Goal: Task Accomplishment & Management: Use online tool/utility

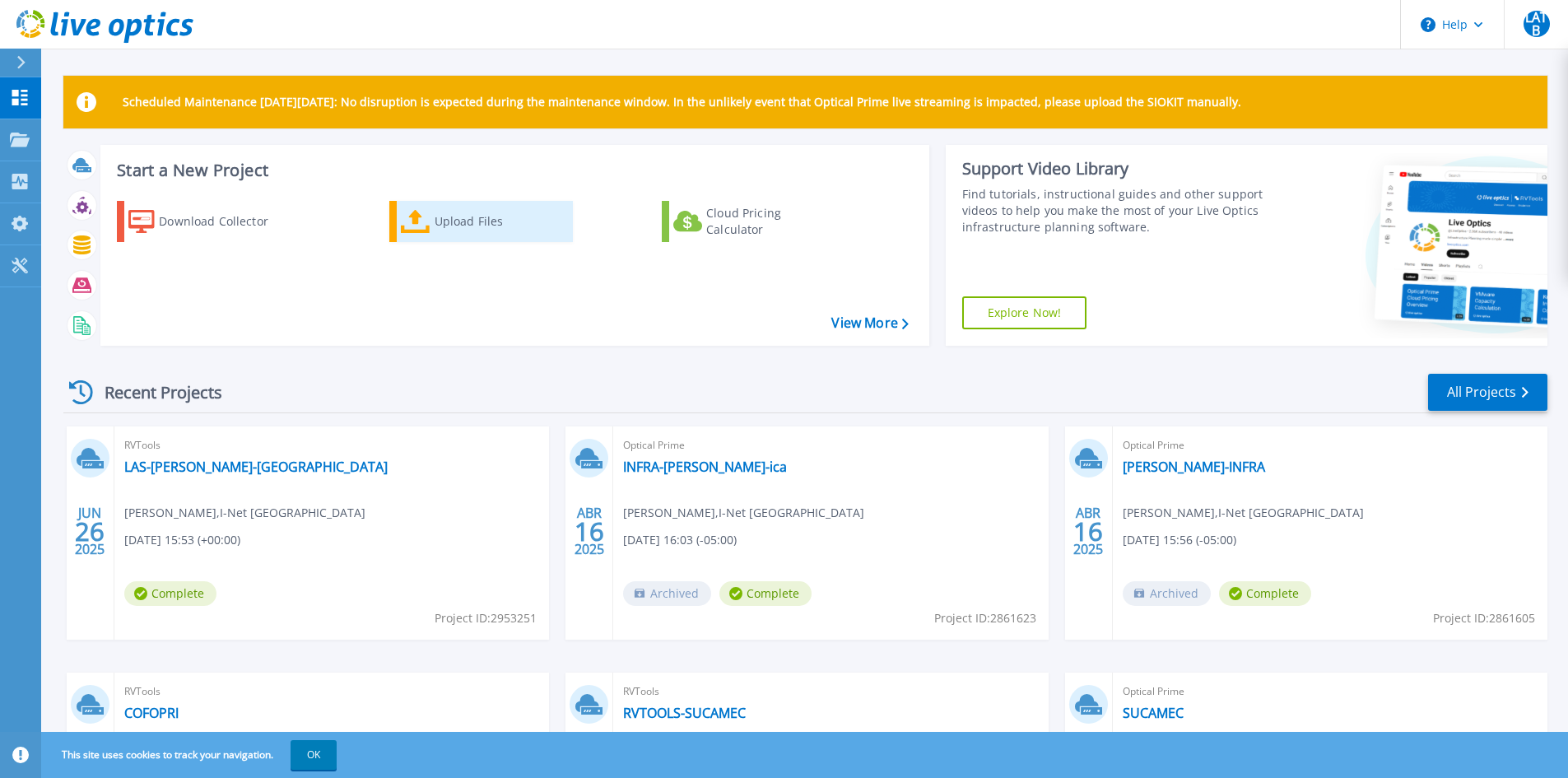
click at [429, 220] on icon at bounding box center [416, 222] width 29 height 24
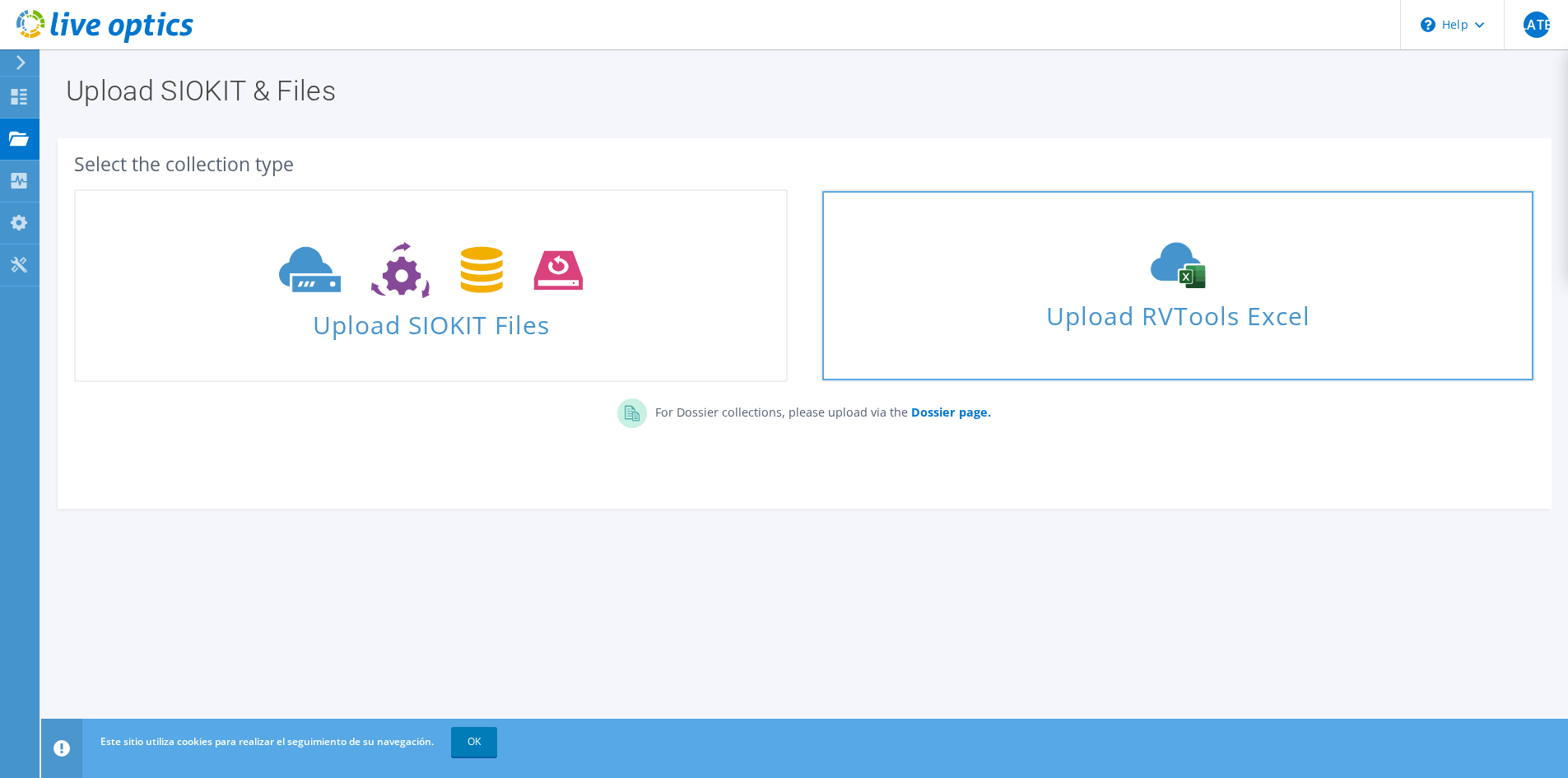
click at [1167, 318] on span "Upload RVTools Excel" at bounding box center [1177, 312] width 711 height 35
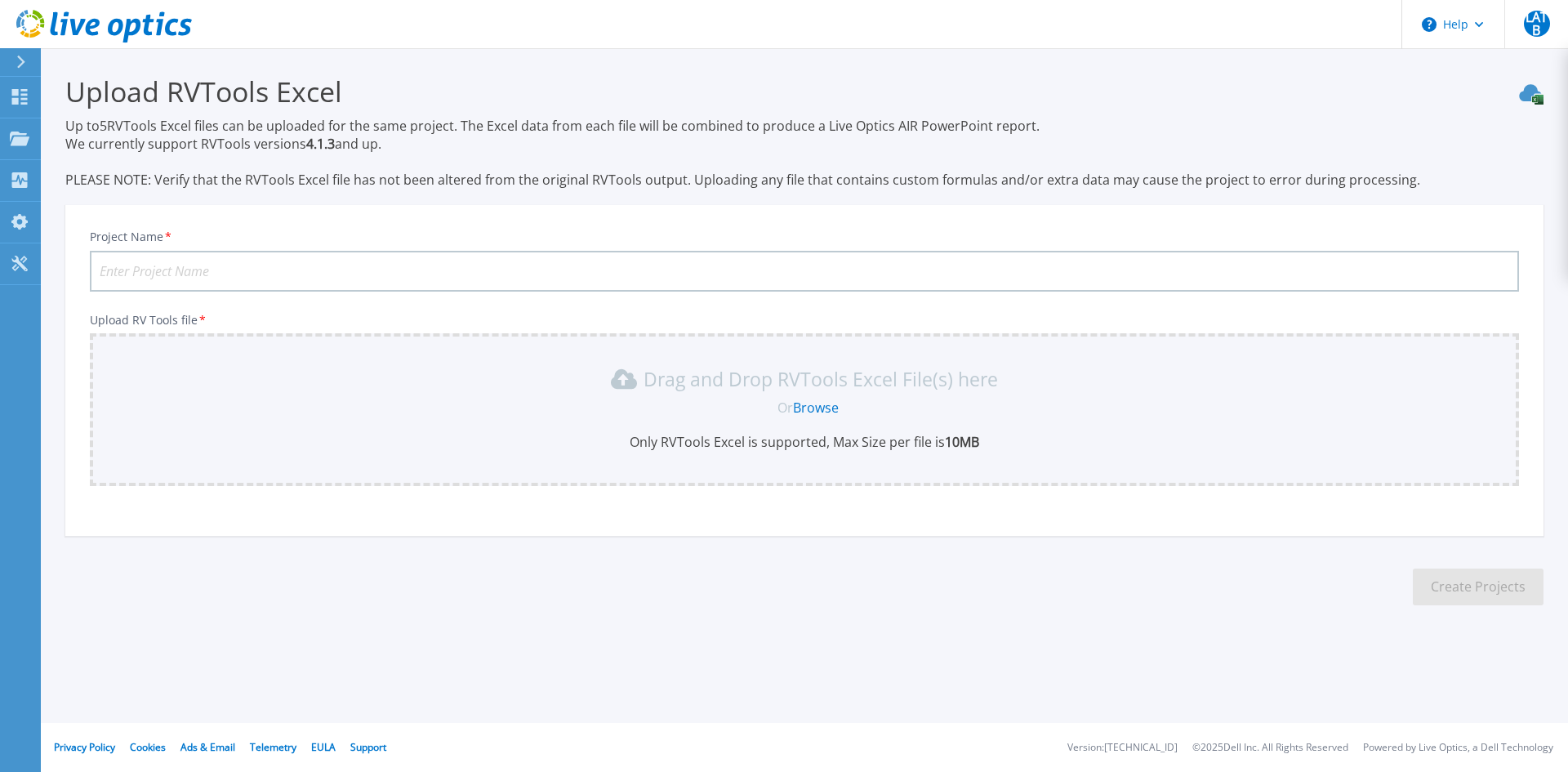
click at [181, 271] on input "Project Name *" at bounding box center [804, 271] width 1430 height 41
type input "INEN-RISPACS"
click at [822, 408] on link "Browse" at bounding box center [816, 408] width 46 height 18
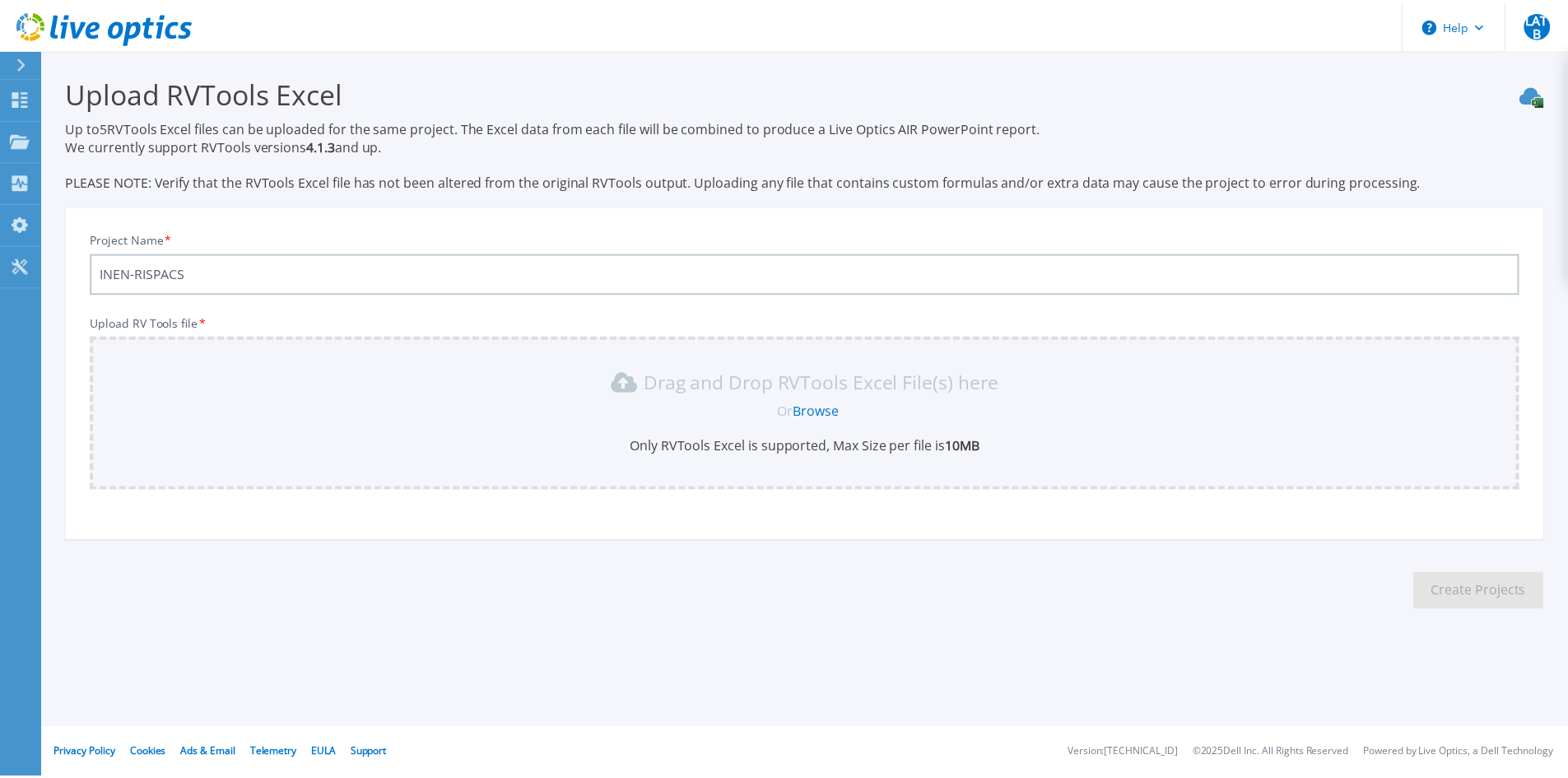
scroll to position [11, 0]
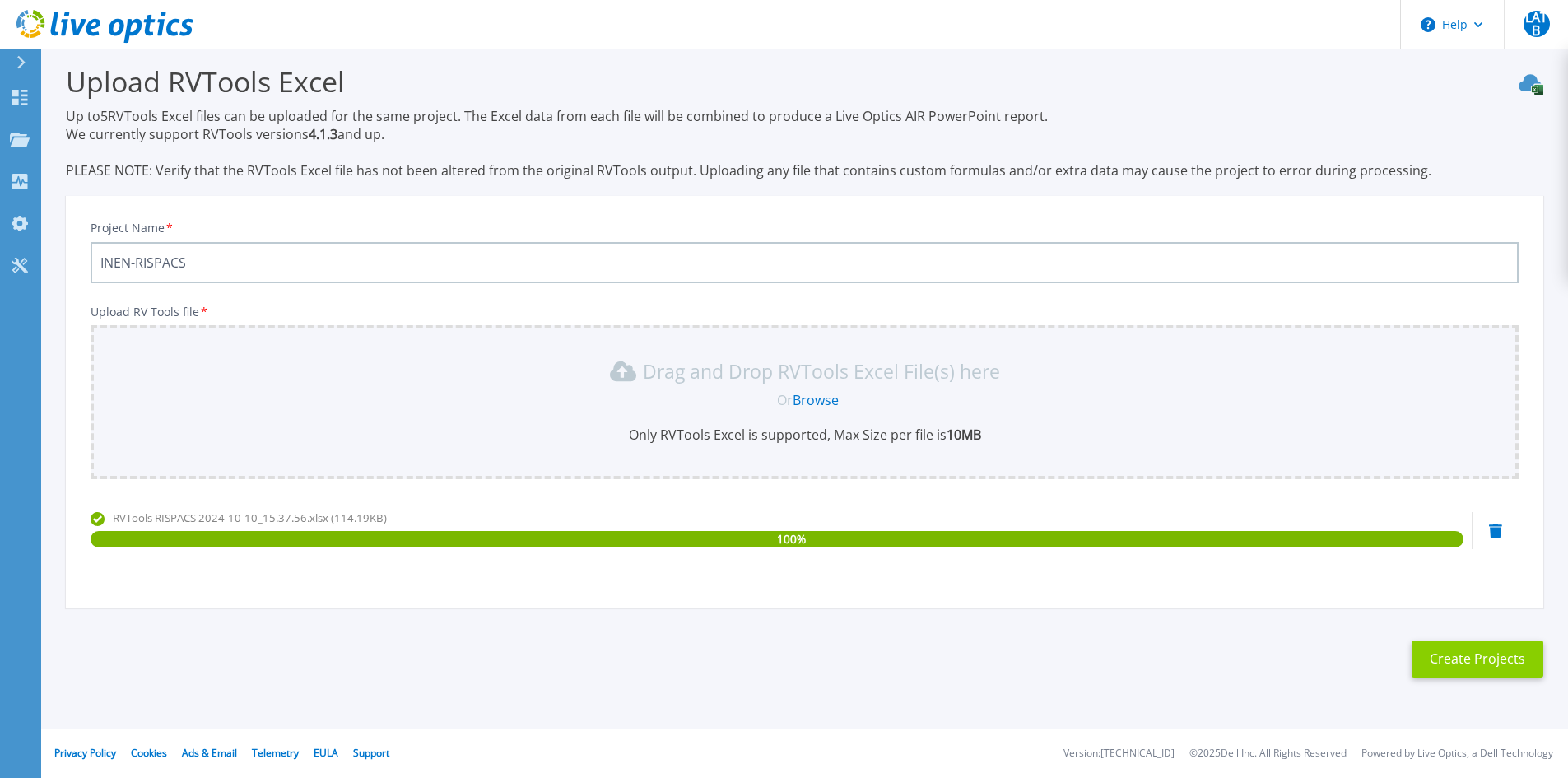
click at [1496, 660] on button "Create Projects" at bounding box center [1477, 659] width 132 height 37
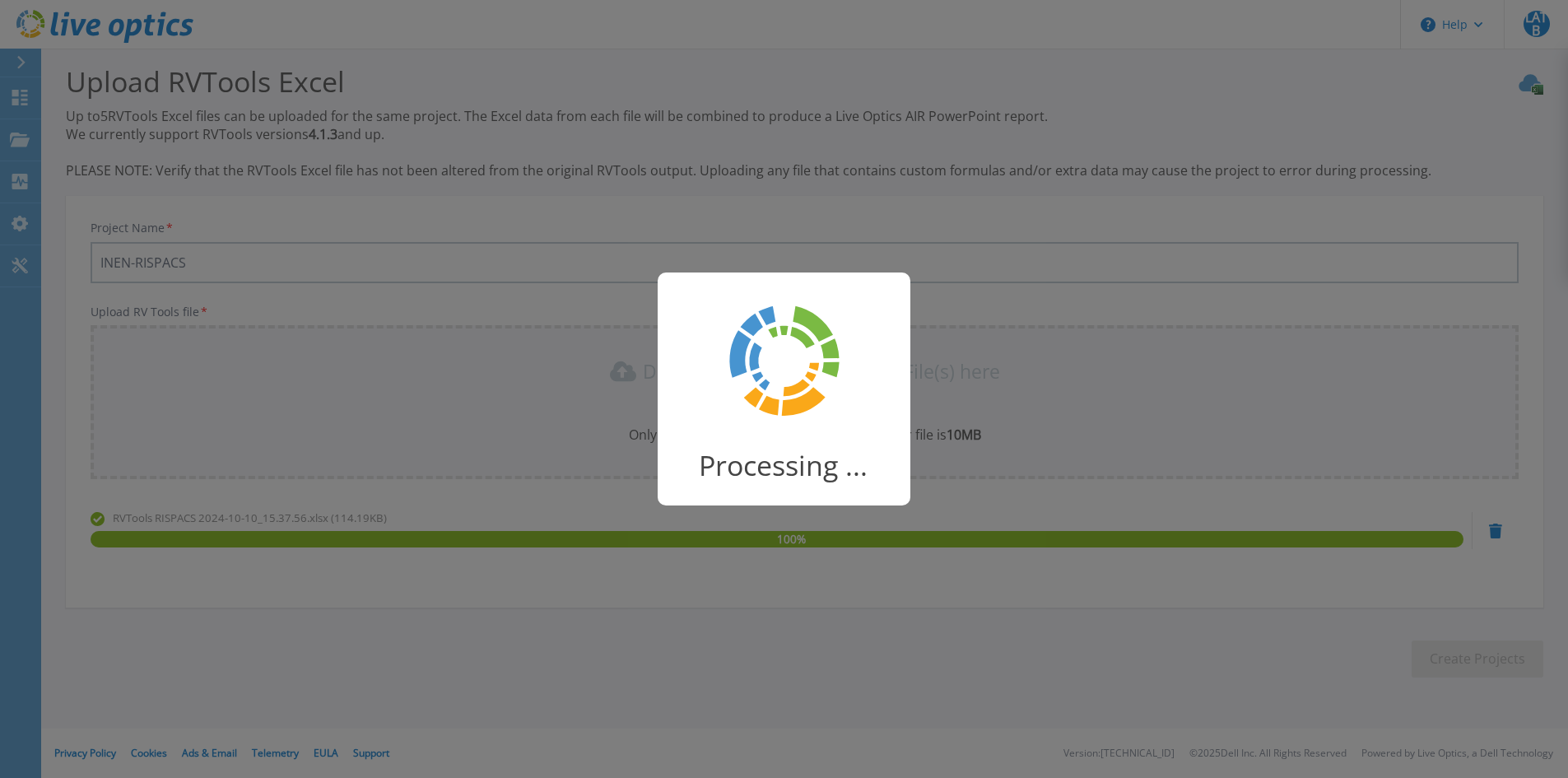
scroll to position [4, 0]
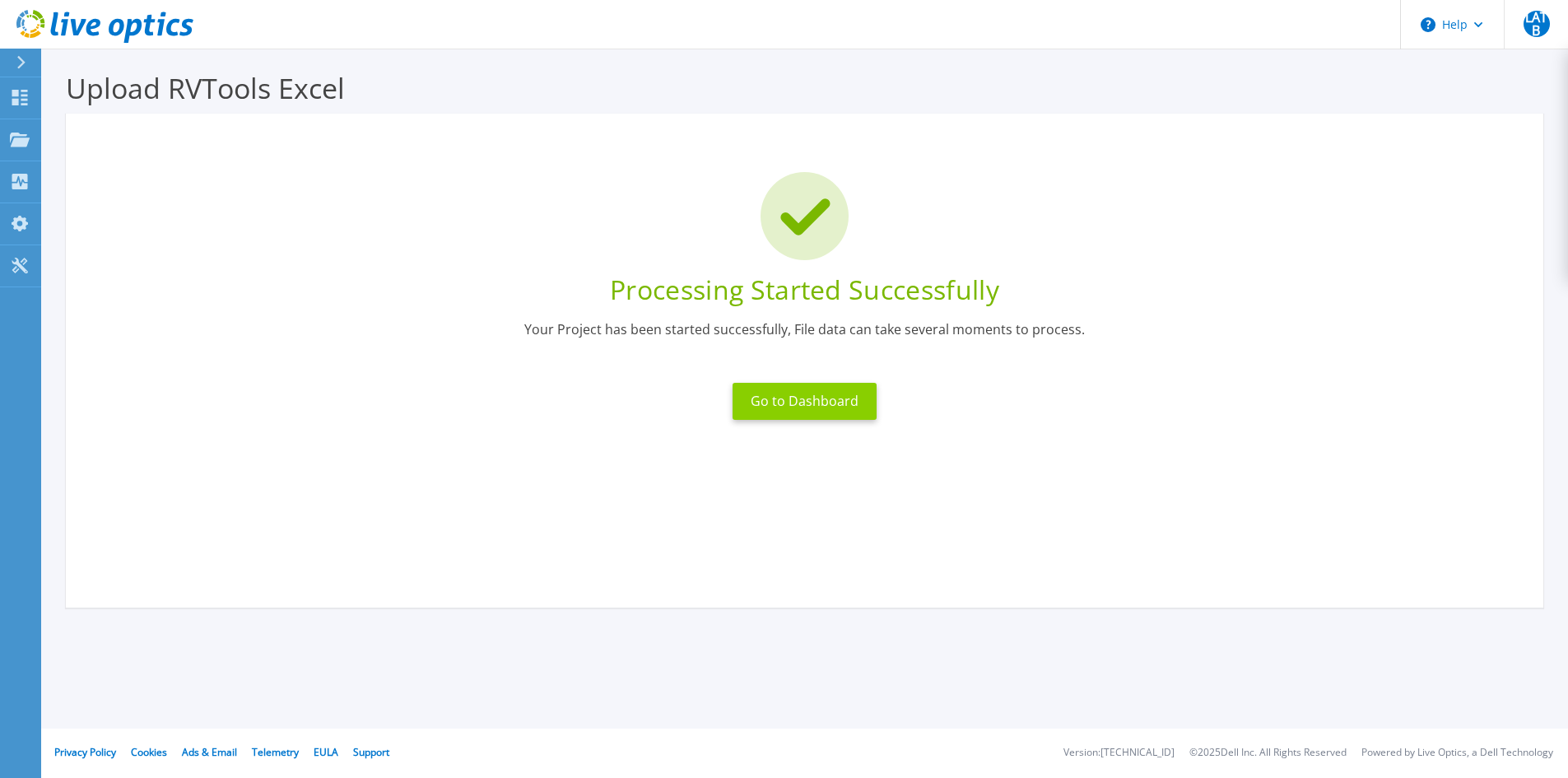
click at [794, 405] on button "Go to Dashboard" at bounding box center [805, 401] width 144 height 37
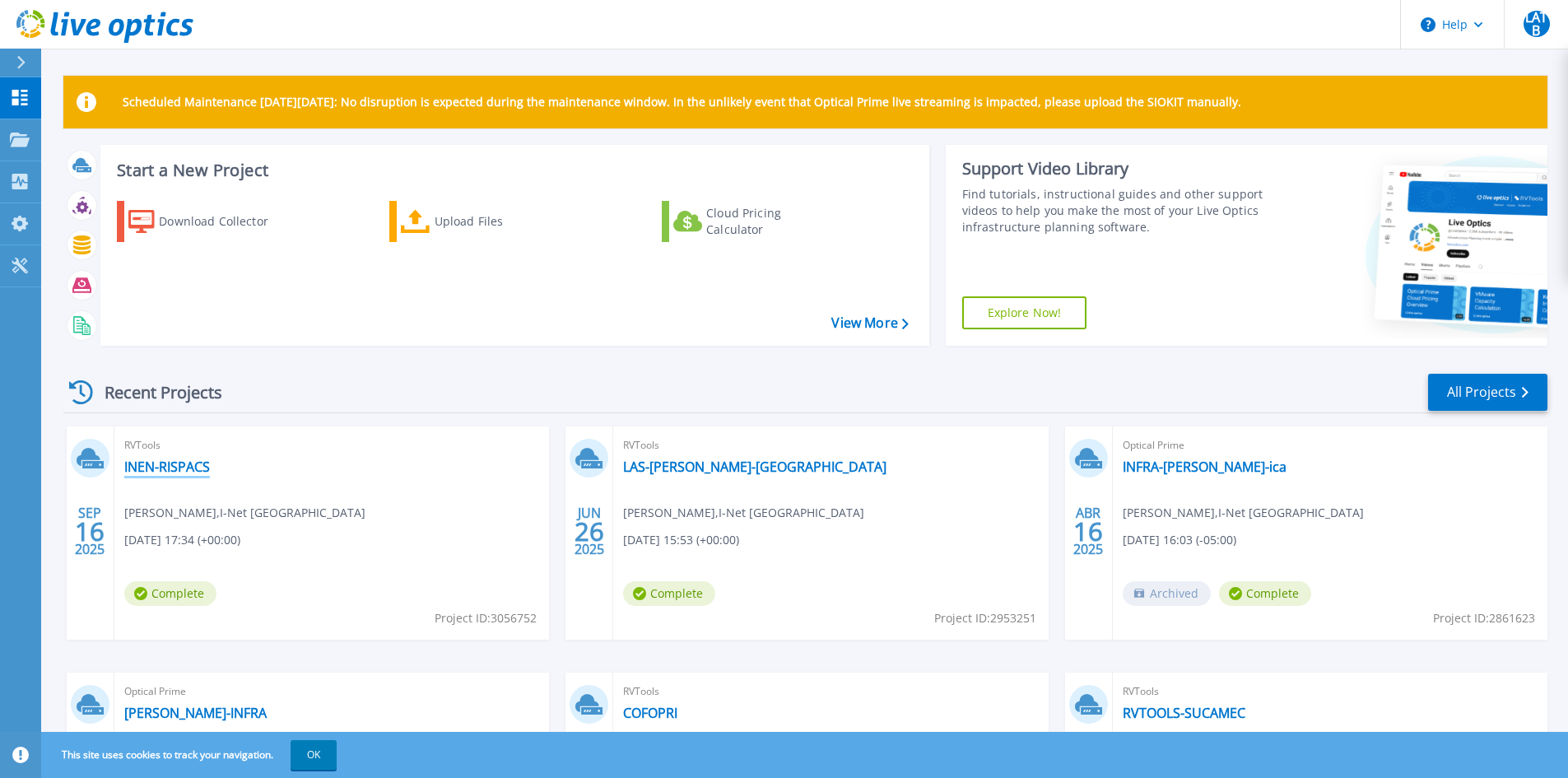
click at [151, 471] on link "INEN-RISPACS" at bounding box center [167, 466] width 86 height 17
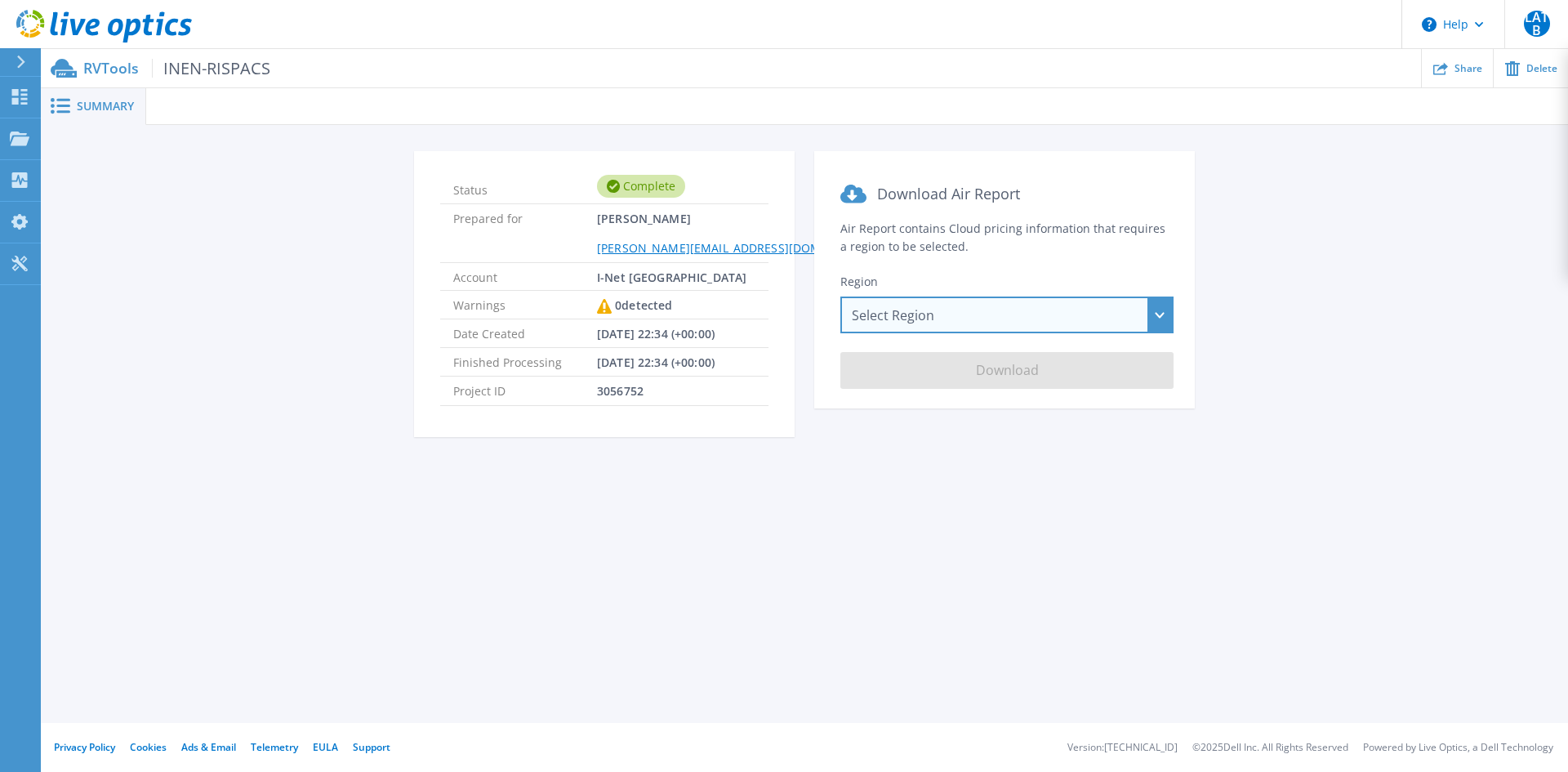
click at [1051, 324] on div "Select Region [GEOGRAPHIC_DATA] ([GEOGRAPHIC_DATA]) [GEOGRAPHIC_DATA] ([GEOGRAP…" at bounding box center [1007, 315] width 333 height 37
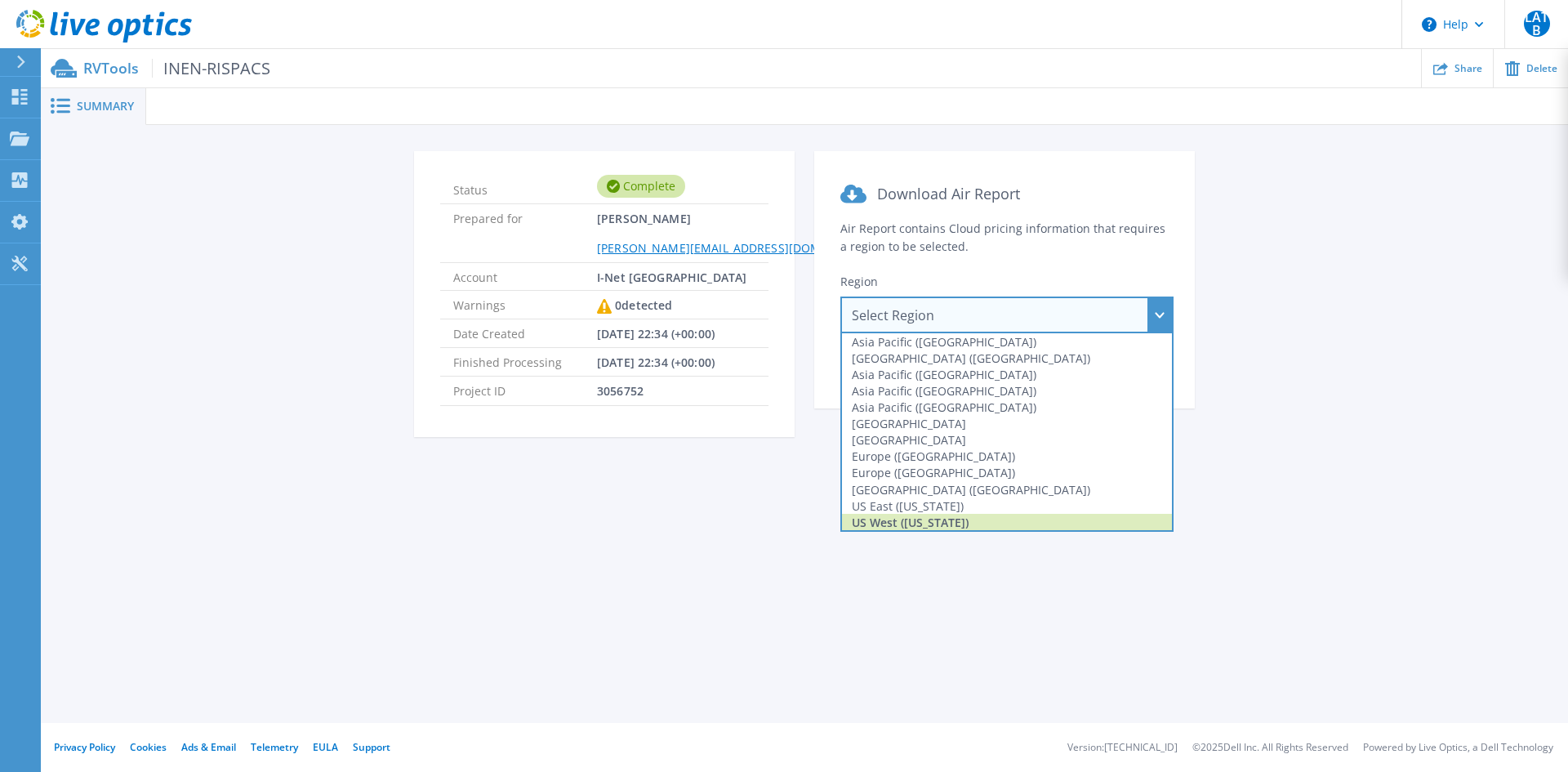
click at [951, 520] on div "US West ([US_STATE])" at bounding box center [1007, 522] width 330 height 16
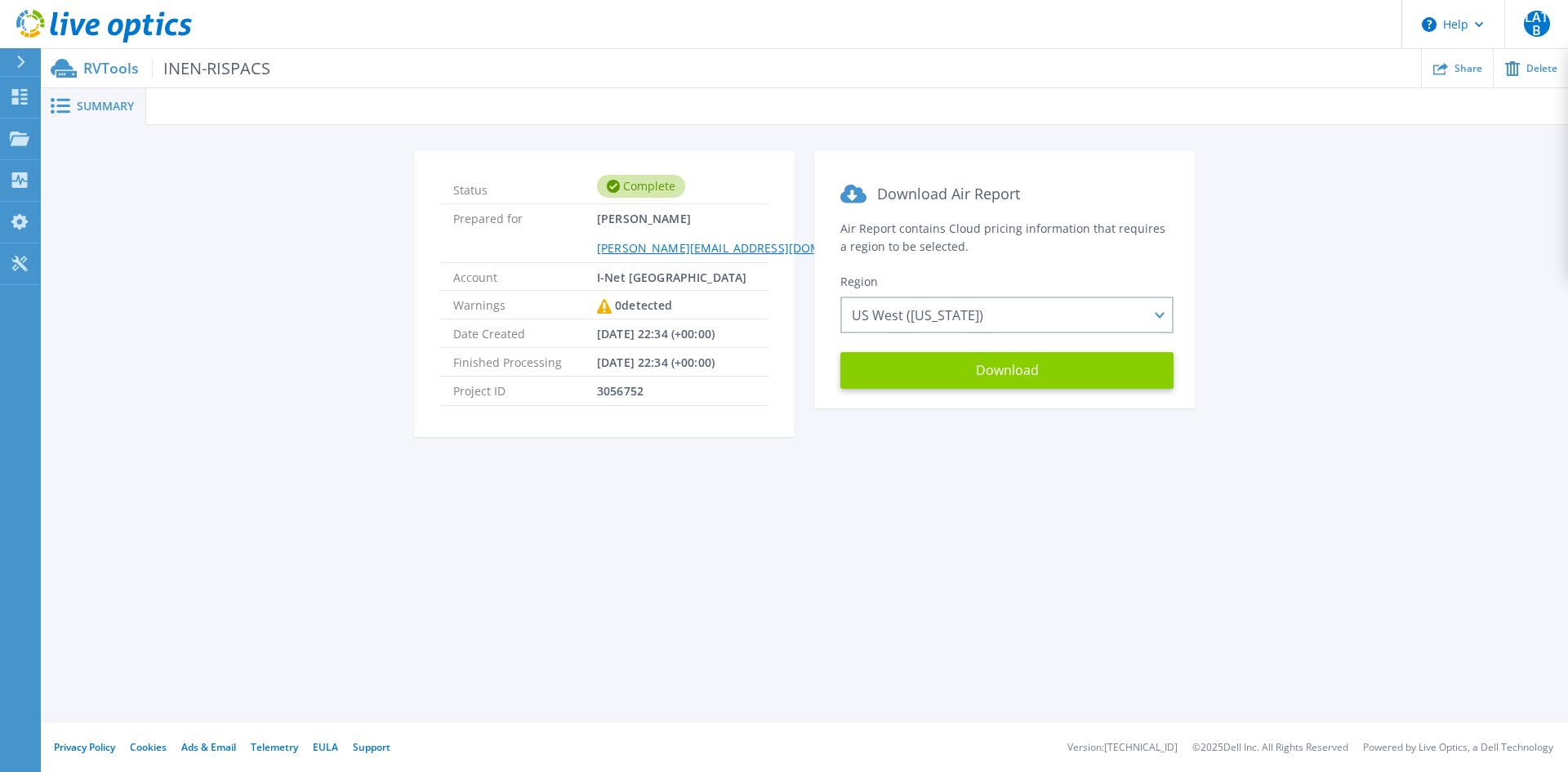
click at [1010, 372] on button "Download" at bounding box center [1007, 370] width 333 height 37
